Goal: Navigation & Orientation: Find specific page/section

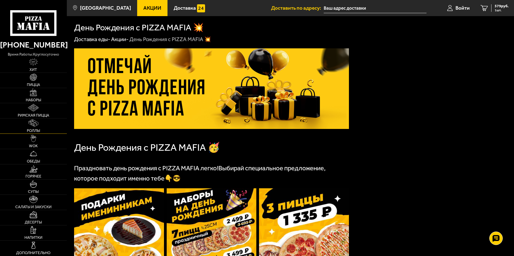
scroll to position [150, 0]
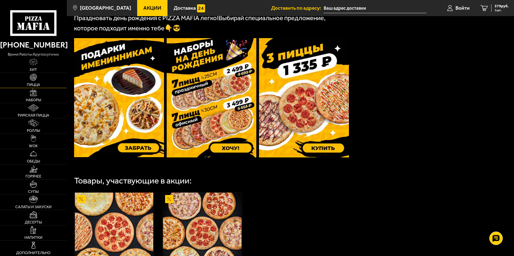
click at [46, 81] on link "Пицца" at bounding box center [33, 80] width 67 height 15
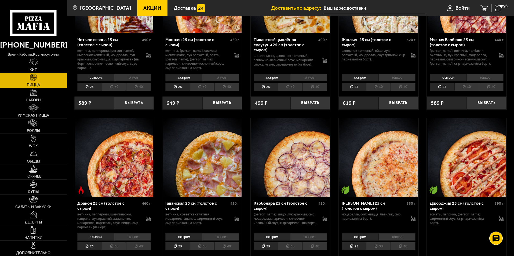
scroll to position [806, 0]
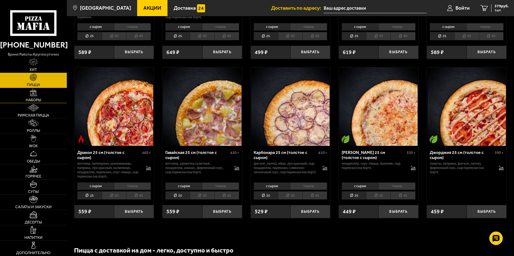
click at [36, 91] on img at bounding box center [34, 93] width 8 height 8
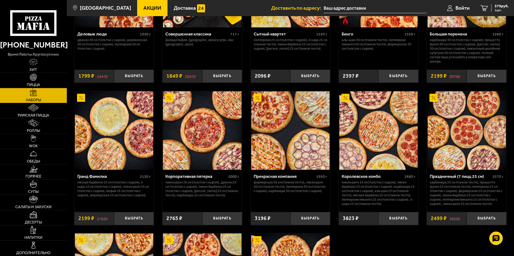
scroll to position [752, 0]
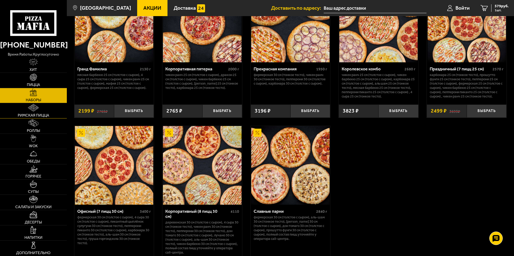
click at [35, 112] on link "Римская пицца" at bounding box center [33, 110] width 67 height 15
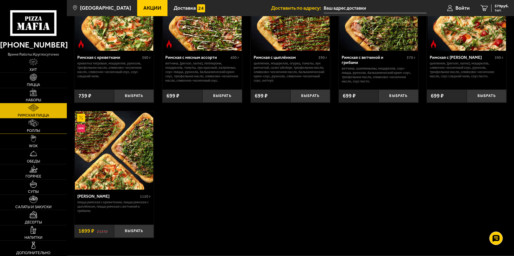
scroll to position [81, 0]
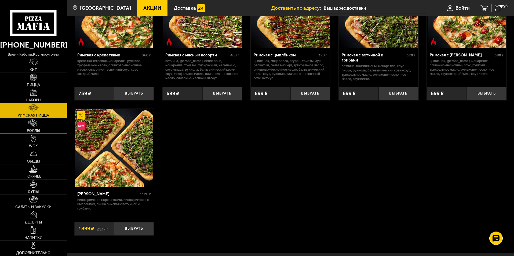
click at [53, 126] on link "Роллы" at bounding box center [33, 125] width 67 height 15
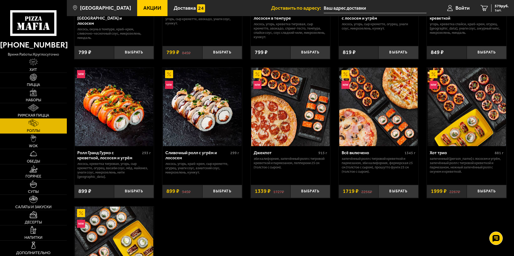
scroll to position [295, 0]
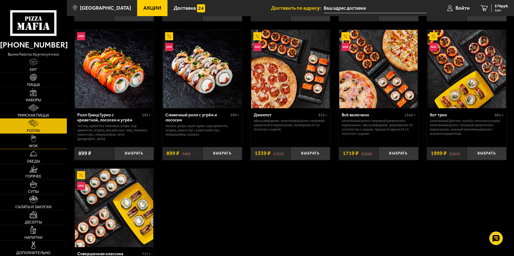
click at [37, 142] on link "WOK" at bounding box center [33, 141] width 67 height 15
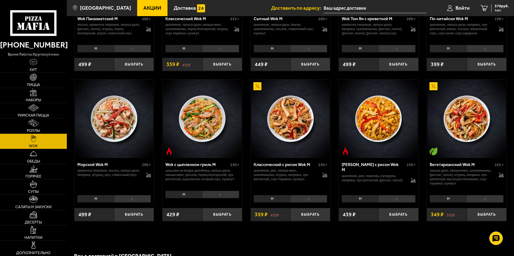
scroll to position [349, 0]
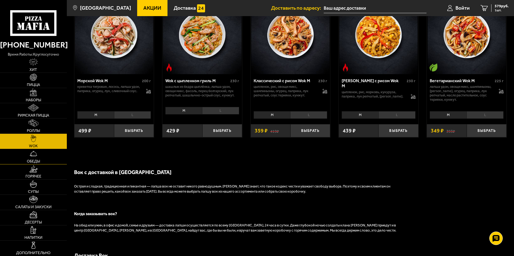
click at [38, 159] on link "Обеды" at bounding box center [33, 156] width 67 height 15
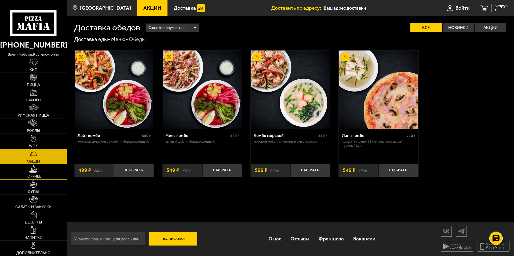
click at [25, 166] on link "Горячее" at bounding box center [33, 171] width 67 height 15
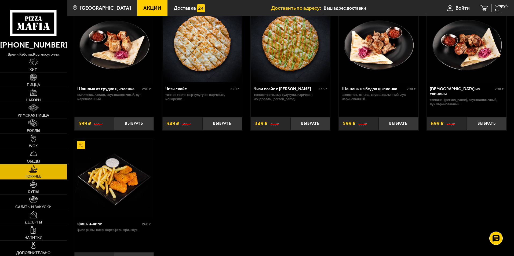
scroll to position [349, 0]
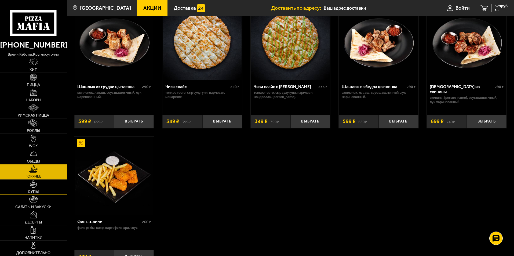
click at [43, 187] on link "Супы" at bounding box center [33, 187] width 67 height 15
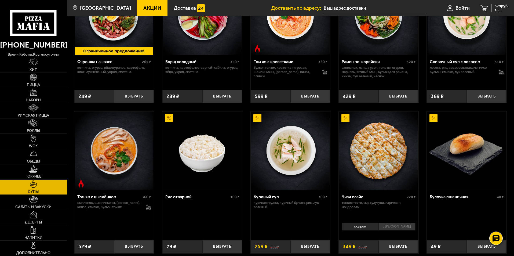
scroll to position [81, 0]
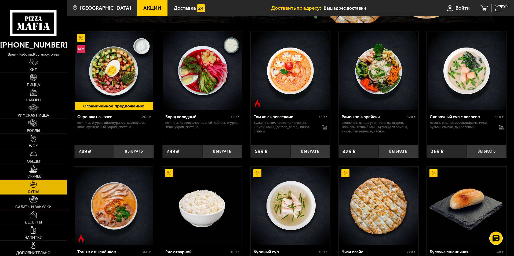
click at [26, 205] on span "Салаты и закуски" at bounding box center [33, 207] width 36 height 4
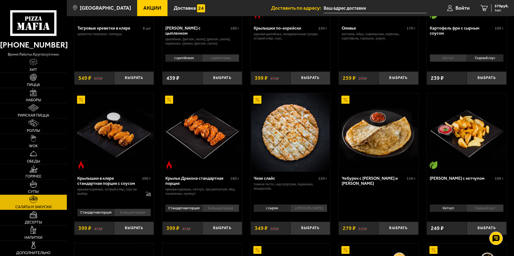
scroll to position [27, 0]
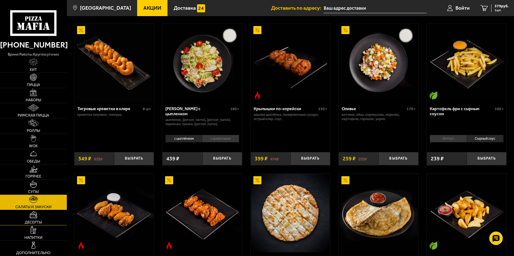
click at [37, 217] on img at bounding box center [33, 215] width 8 height 8
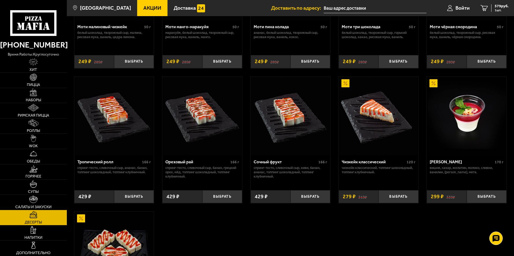
scroll to position [134, 0]
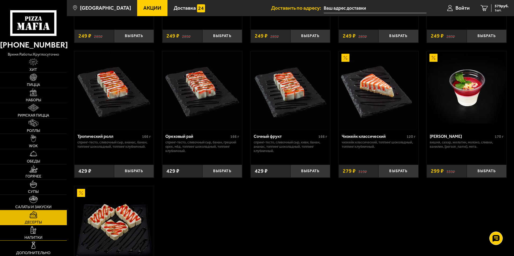
click at [36, 238] on span "Напитки" at bounding box center [33, 238] width 18 height 4
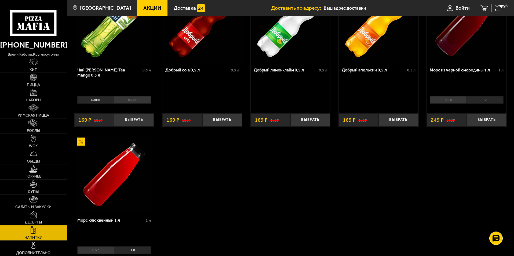
scroll to position [81, 0]
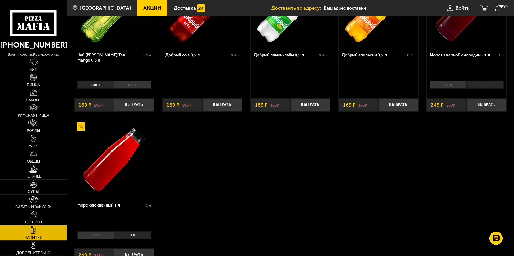
click at [48, 248] on link "Дополнительно" at bounding box center [33, 248] width 67 height 15
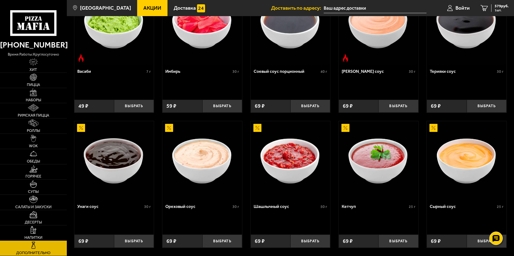
scroll to position [245, 0]
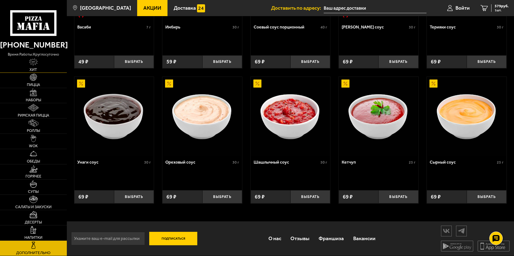
click at [37, 63] on img at bounding box center [33, 62] width 9 height 8
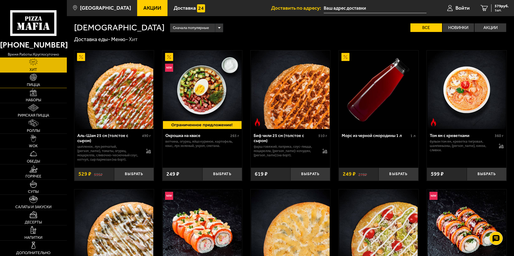
click at [49, 75] on link "Пицца" at bounding box center [33, 80] width 67 height 15
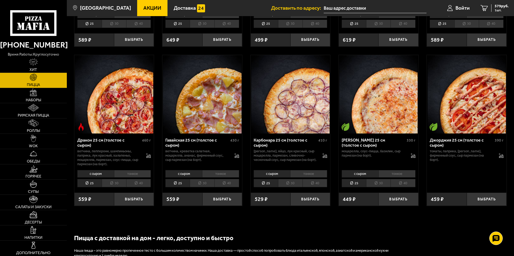
scroll to position [859, 0]
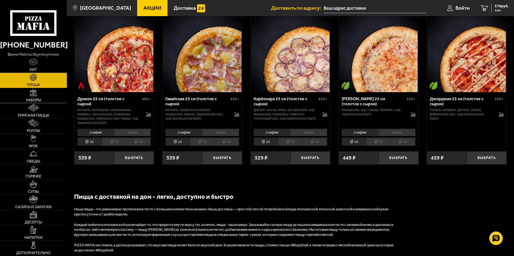
click at [33, 94] on img at bounding box center [34, 93] width 8 height 8
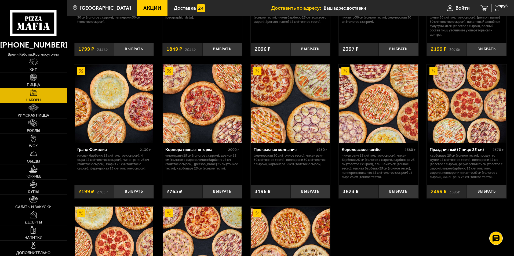
scroll to position [725, 0]
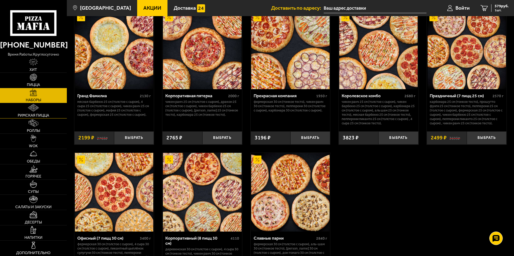
click at [52, 113] on link "Римская пицца" at bounding box center [33, 110] width 67 height 15
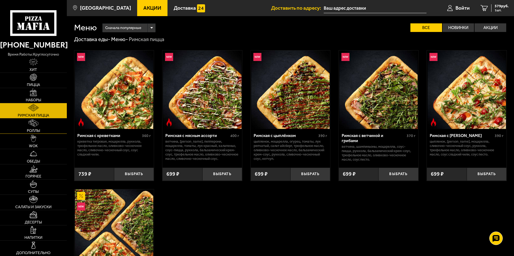
click at [42, 120] on link "Роллы" at bounding box center [33, 125] width 67 height 15
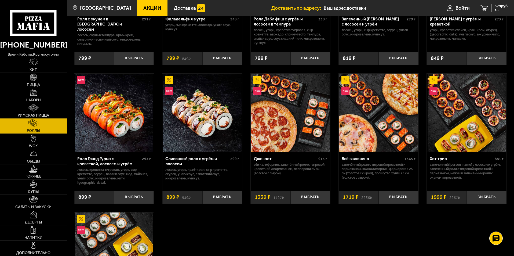
scroll to position [295, 0]
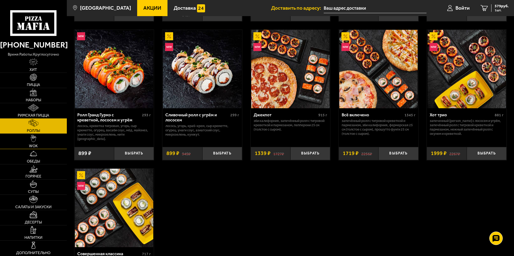
click at [23, 144] on link "WOK" at bounding box center [33, 141] width 67 height 15
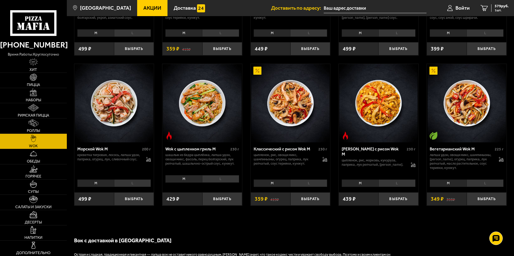
scroll to position [322, 0]
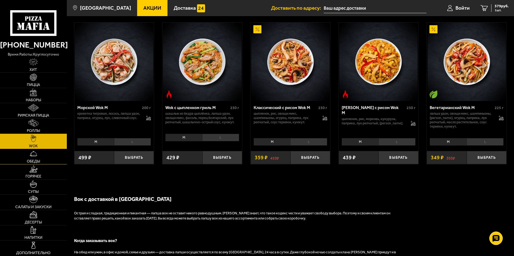
click at [37, 161] on span "Обеды" at bounding box center [33, 162] width 13 height 4
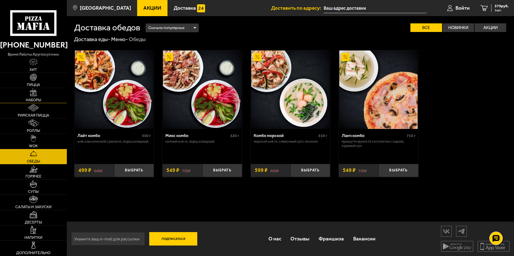
click at [35, 93] on img at bounding box center [34, 93] width 8 height 8
